Goal: Information Seeking & Learning: Learn about a topic

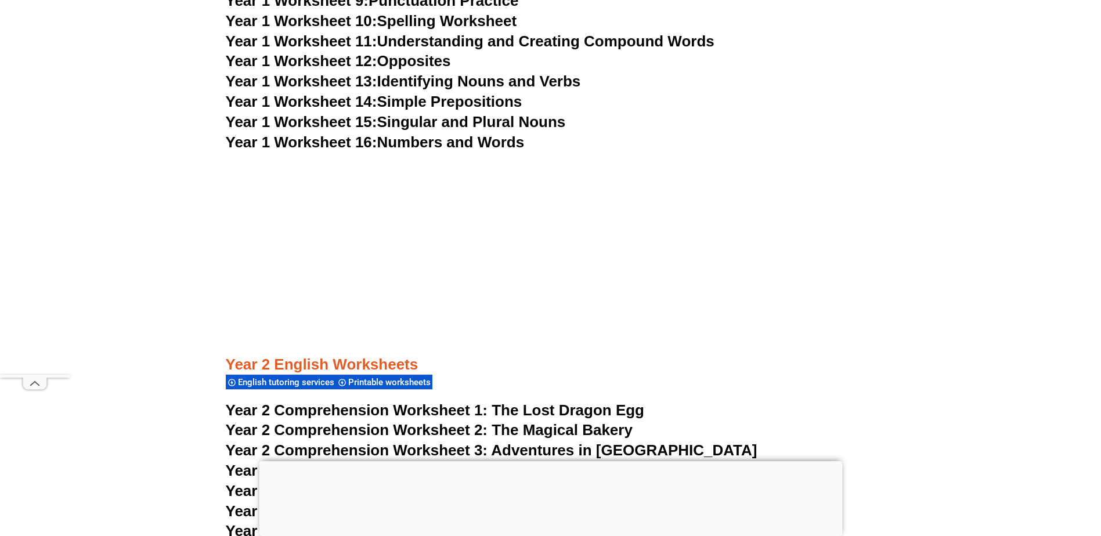
scroll to position [2803, 0]
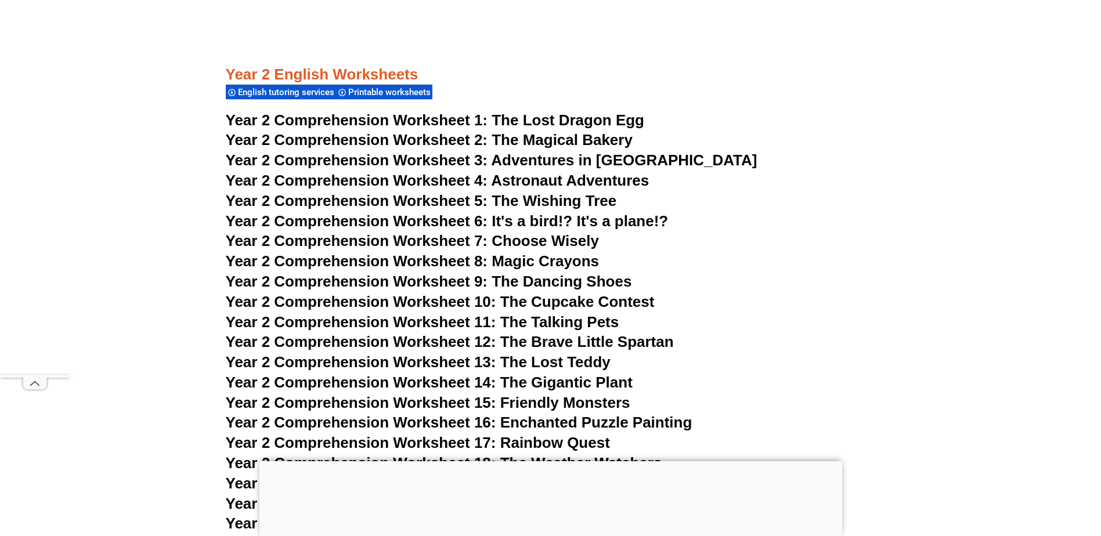
click at [594, 159] on span "Adventures in [GEOGRAPHIC_DATA]" at bounding box center [624, 160] width 266 height 17
click at [577, 302] on span "Year 2 Comprehension Worksheet 10: The Cupcake Contest" at bounding box center [440, 301] width 429 height 17
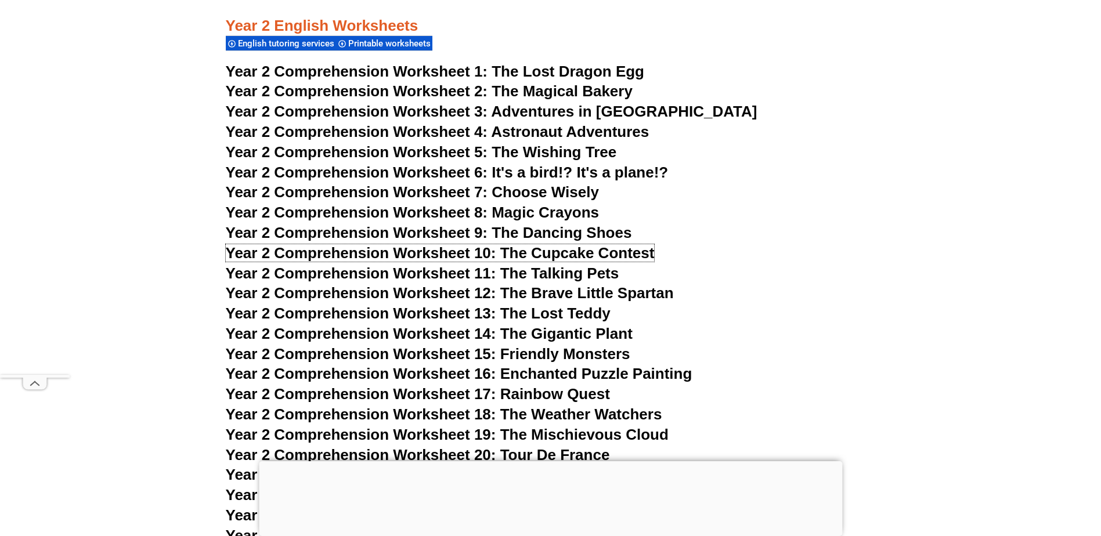
scroll to position [2919, 0]
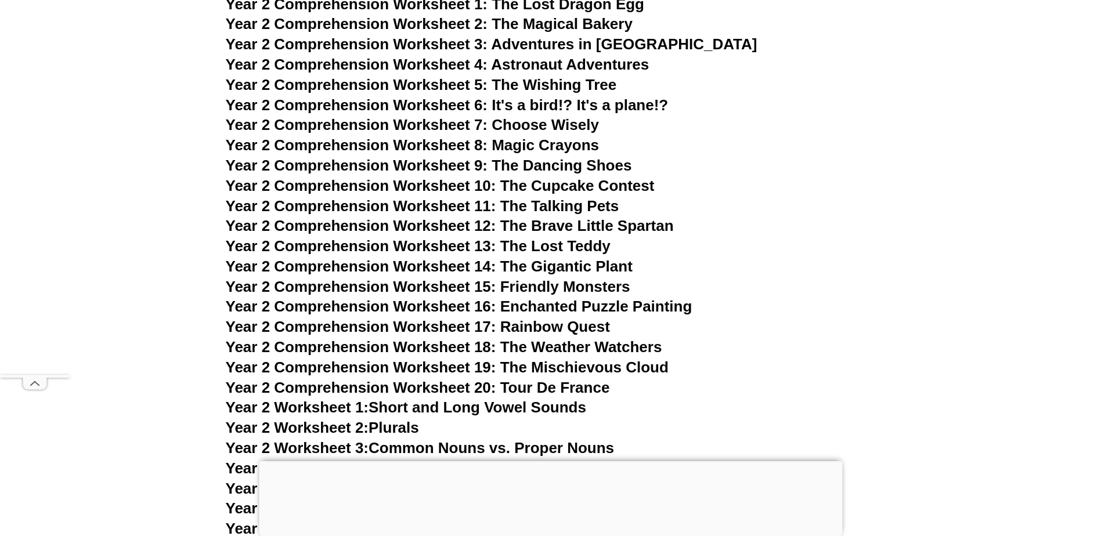
click at [586, 251] on span "Year 2 Comprehension Worksheet 13: The Lost Teddy" at bounding box center [418, 245] width 385 height 17
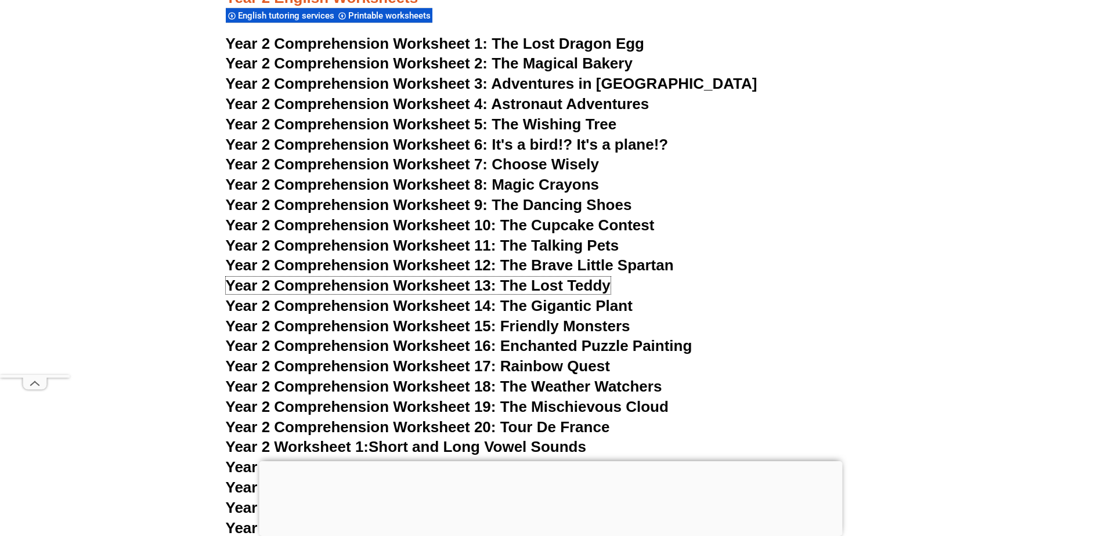
scroll to position [2861, 0]
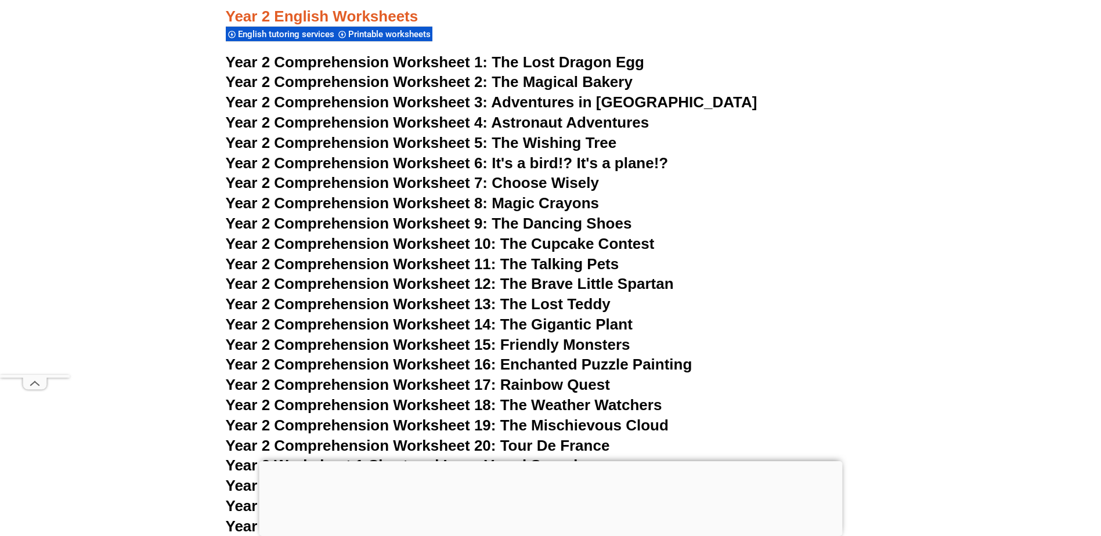
click at [545, 154] on span "Year 2 Comprehension Worksheet 6: It's a bird!? It's a plane!?" at bounding box center [447, 162] width 443 height 17
click at [628, 239] on span "Year 2 Comprehension Worksheet 10: The Cupcake Contest" at bounding box center [440, 243] width 429 height 17
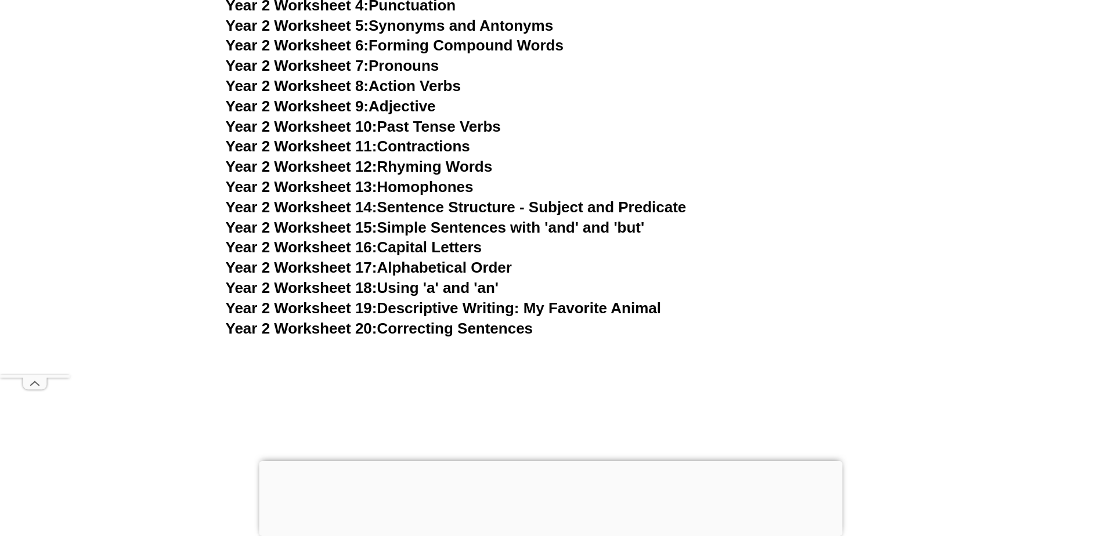
scroll to position [3384, 0]
click at [572, 303] on link "Year 2 Worksheet 19: Descriptive Writing: My Favorite Animal" at bounding box center [443, 306] width 435 height 17
click at [451, 242] on link "Year 2 Worksheet 16: Capital Letters" at bounding box center [354, 245] width 256 height 17
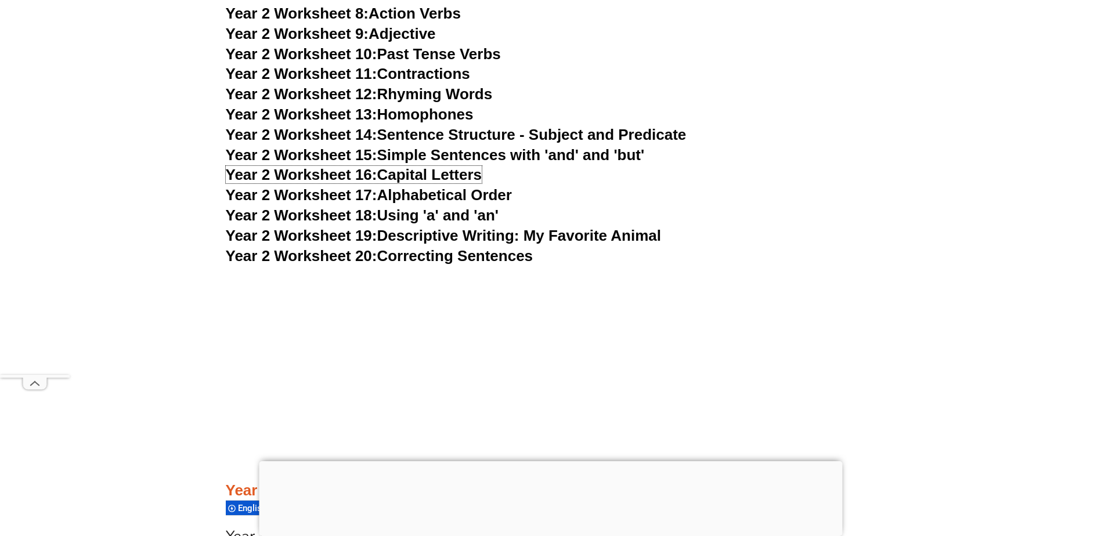
scroll to position [3267, 0]
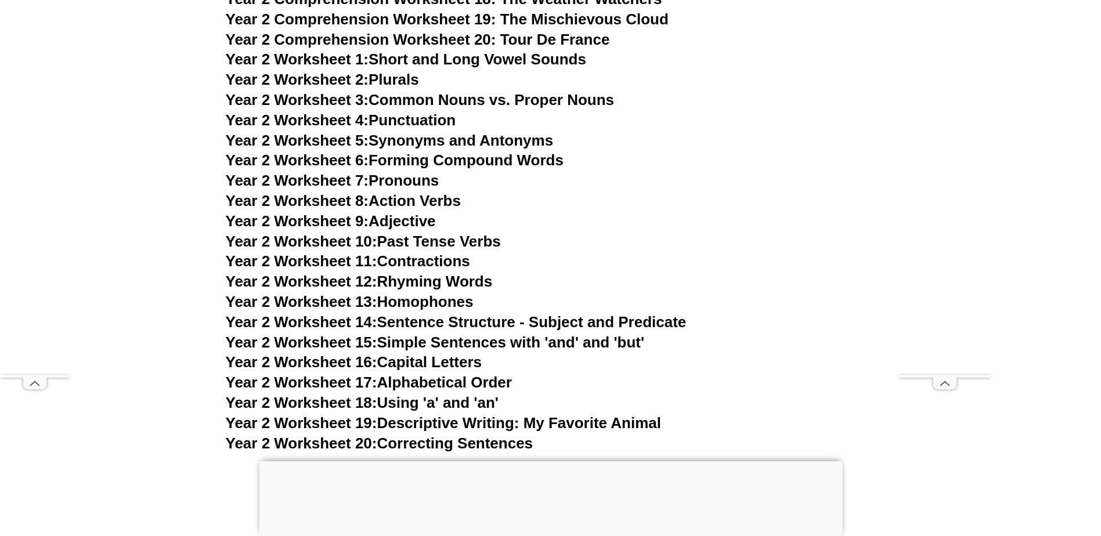
click at [396, 80] on link "Year 2 Worksheet 2: Plurals" at bounding box center [322, 79] width 193 height 17
click at [473, 277] on link "Year 2 Worksheet 12: Rhyming Words" at bounding box center [359, 281] width 267 height 17
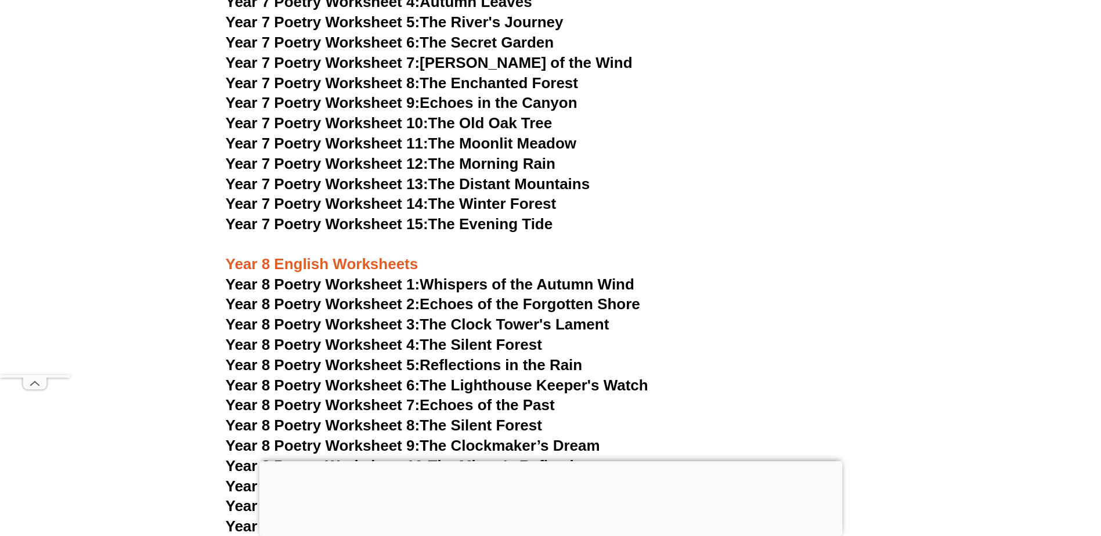
scroll to position [7389, 0]
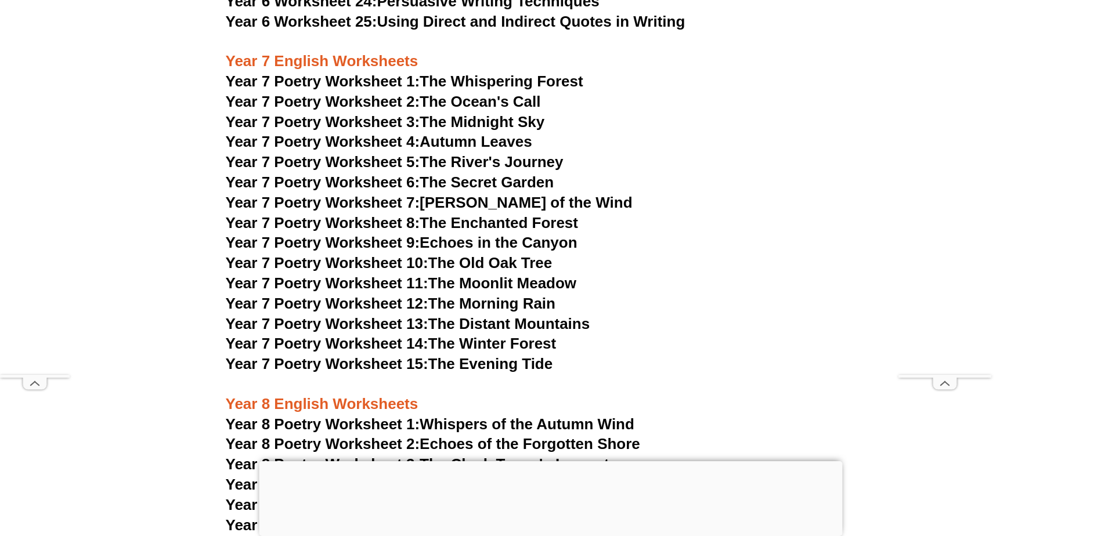
click at [500, 93] on link "Year 7 Poetry Worksheet 2: The Ocean's Call" at bounding box center [383, 101] width 315 height 17
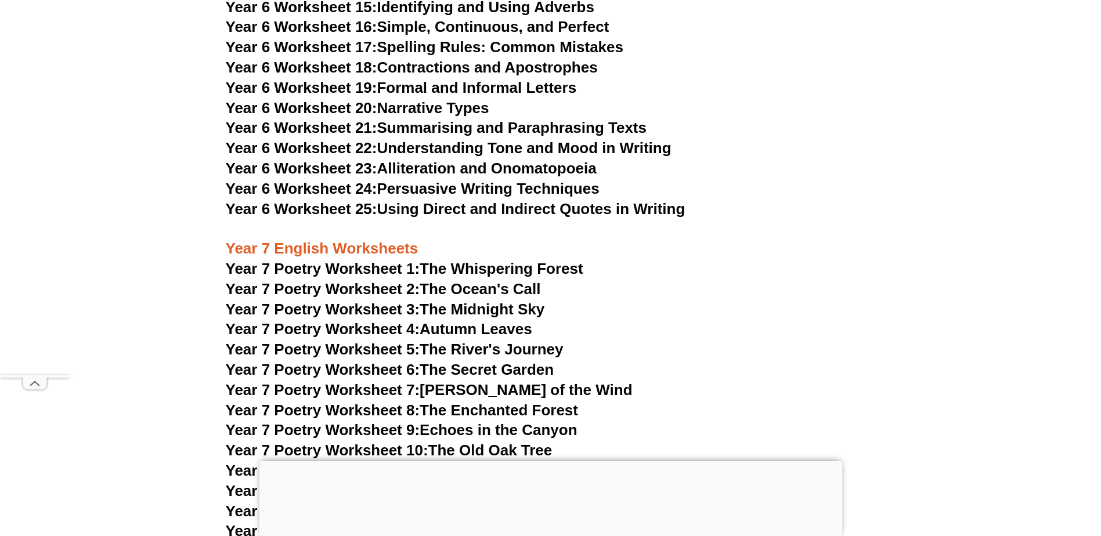
scroll to position [7041, 0]
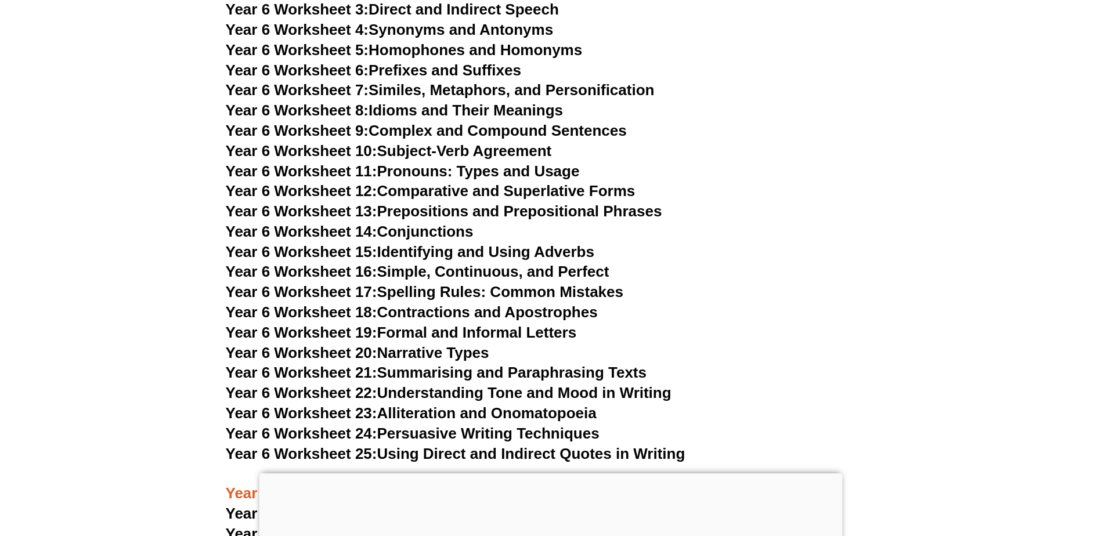
scroll to position [7010, 0]
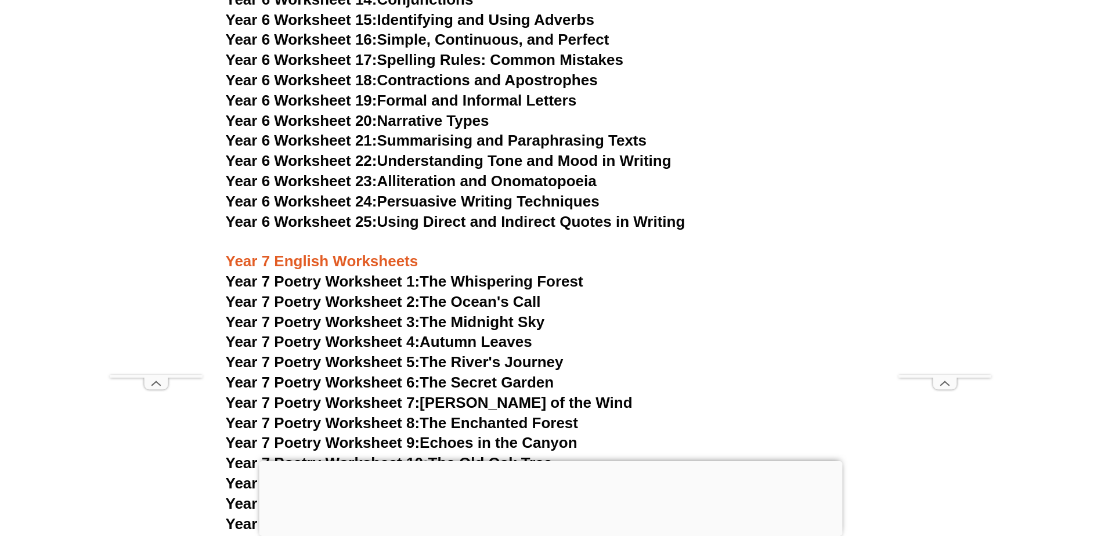
click at [552, 172] on link "Year 6 Worksheet 23: Alliteration and Onomatopoeia" at bounding box center [411, 180] width 371 height 17
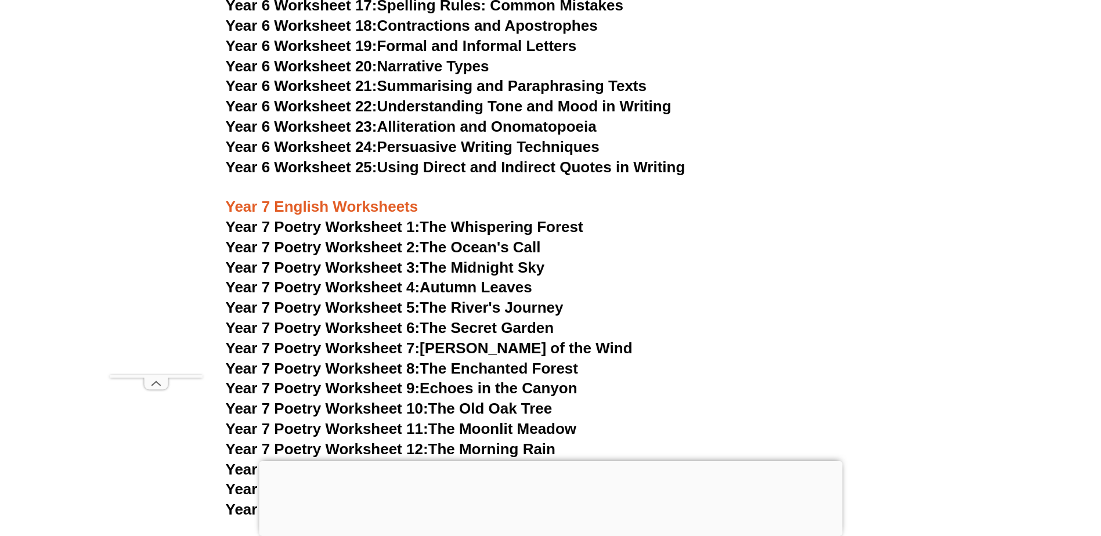
scroll to position [7068, 0]
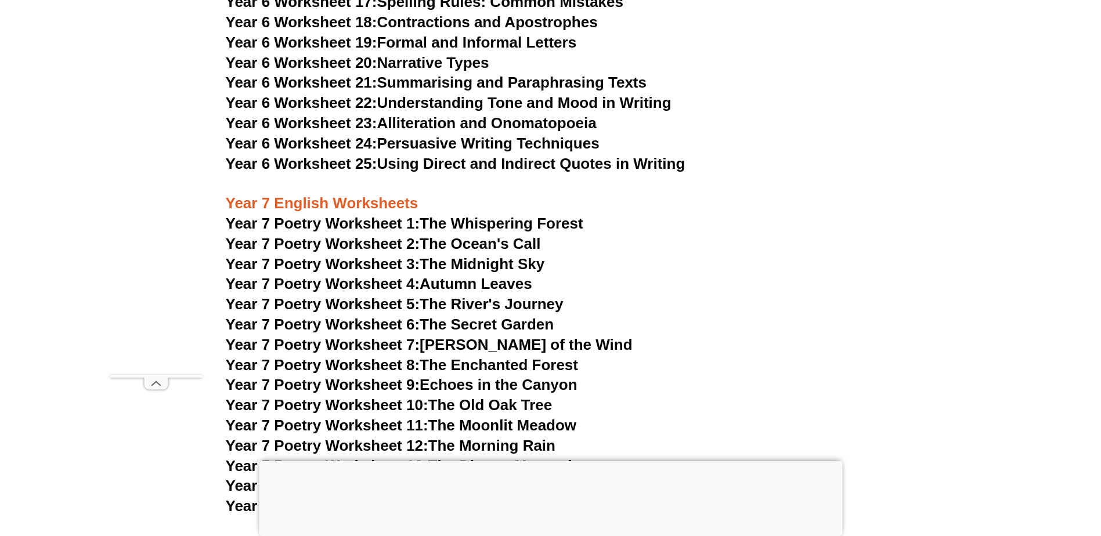
click at [501, 316] on link "Year 7 Poetry Worksheet 6: The Secret Garden" at bounding box center [390, 324] width 329 height 17
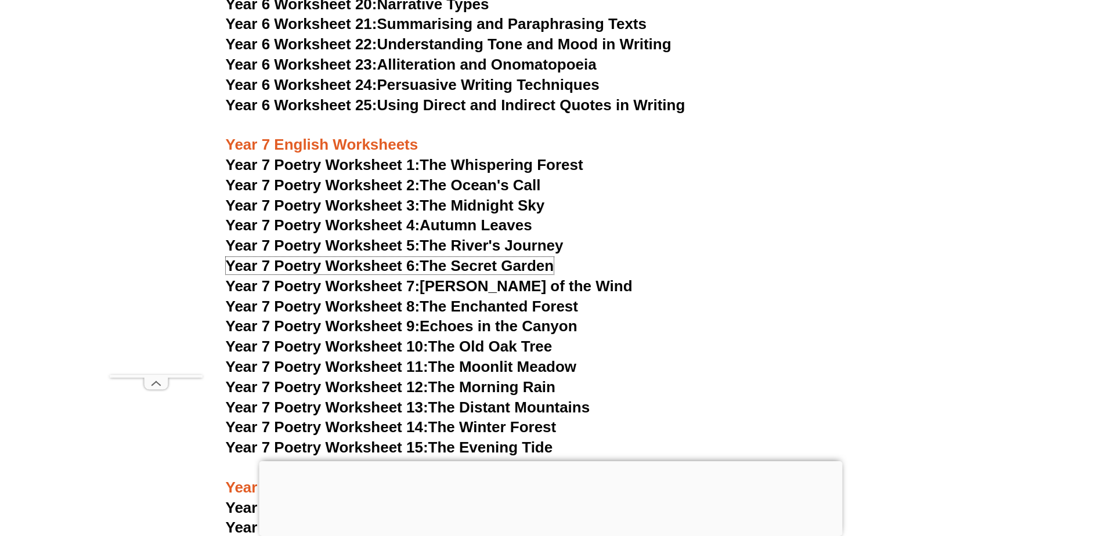
scroll to position [7126, 0]
click at [496, 298] on link "Year 7 Poetry Worksheet 8: The Enchanted Forest" at bounding box center [402, 306] width 352 height 17
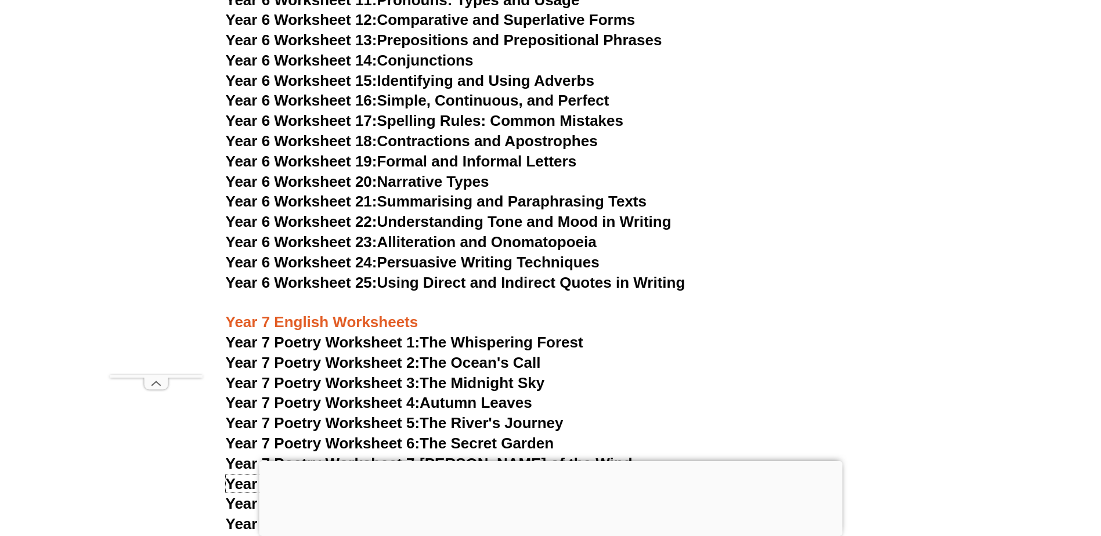
scroll to position [6894, 0]
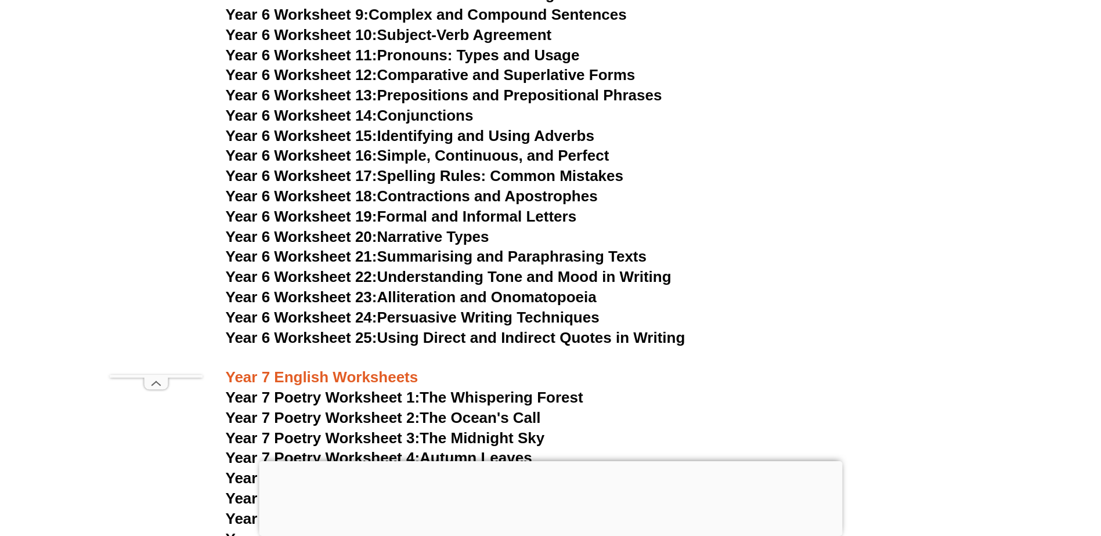
click at [544, 167] on link "Year 6 Worksheet 17: Spelling Rules: Common Mistakes" at bounding box center [425, 175] width 398 height 17
click at [463, 228] on link "Year 6 Worksheet 20: Narrative Types" at bounding box center [358, 236] width 264 height 17
click at [583, 248] on link "Year 6 Worksheet 21: Summarising and Paraphrasing Texts" at bounding box center [436, 256] width 421 height 17
click at [566, 208] on link "Year 6 Worksheet 19: Formal and Informal Letters" at bounding box center [401, 216] width 351 height 17
click at [600, 329] on link "Year 6 Worksheet 25: Using Direct and Indirect Quotes in Writing" at bounding box center [456, 337] width 460 height 17
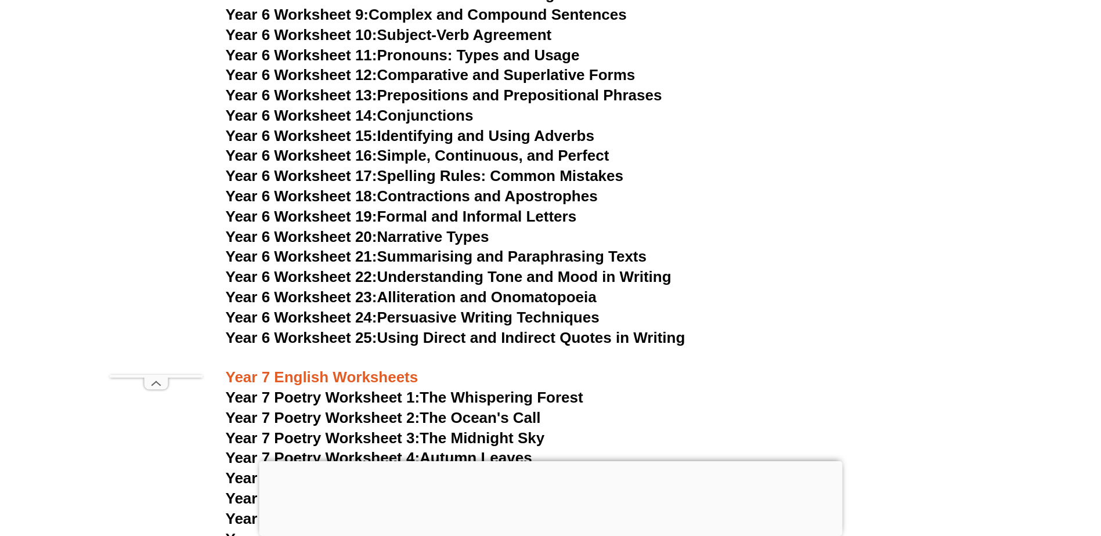
click at [540, 167] on link "Year 6 Worksheet 17: Spelling Rules: Common Mistakes" at bounding box center [425, 175] width 398 height 17
click at [477, 188] on link "Year 6 Worksheet 18: Contractions and Apostrophes" at bounding box center [412, 196] width 372 height 17
